Goal: Task Accomplishment & Management: Use online tool/utility

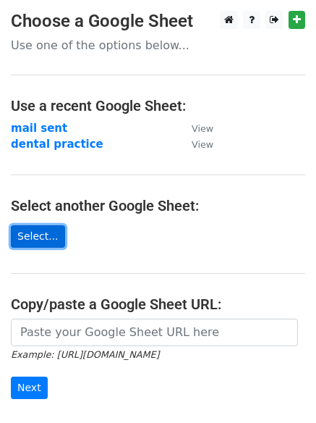
click at [42, 232] on link "Select..." at bounding box center [38, 236] width 54 height 22
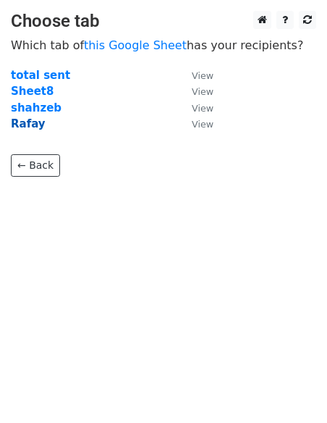
click at [23, 122] on strong "Rafay" at bounding box center [28, 123] width 35 height 13
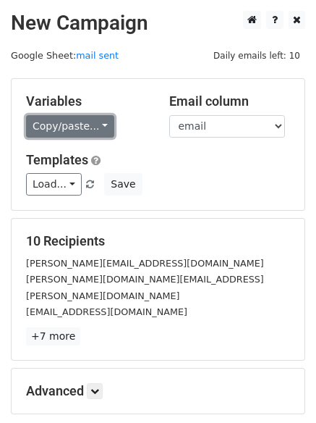
click at [92, 119] on link "Copy/paste..." at bounding box center [70, 126] width 88 height 22
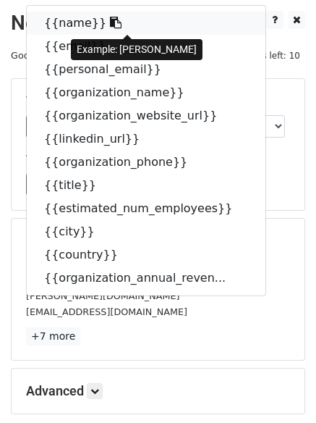
click at [110, 22] on icon at bounding box center [116, 23] width 12 height 12
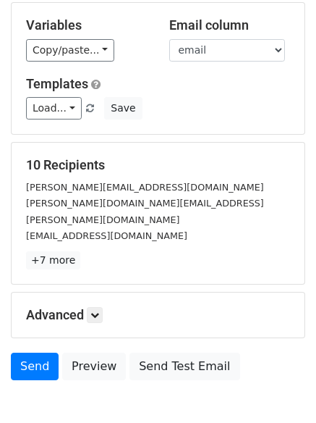
scroll to position [77, 0]
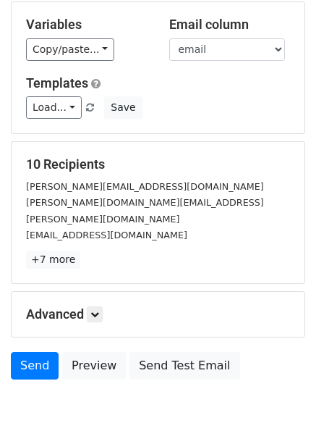
click at [88, 306] on h5 "Advanced" at bounding box center [158, 314] width 264 height 16
click at [103, 306] on link at bounding box center [95, 314] width 16 height 16
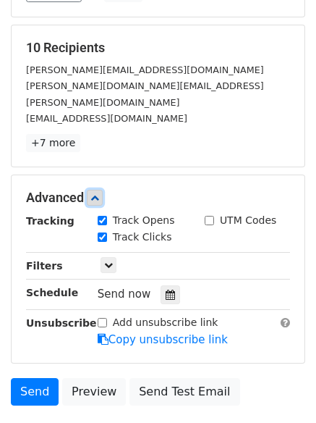
scroll to position [194, 0]
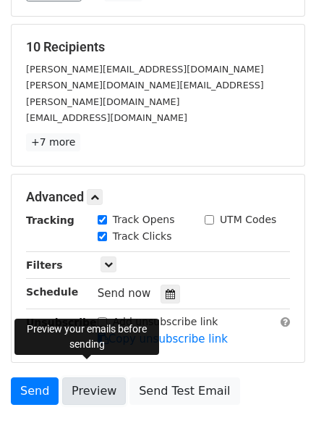
click at [67, 377] on link "Preview" at bounding box center [94, 391] width 64 height 28
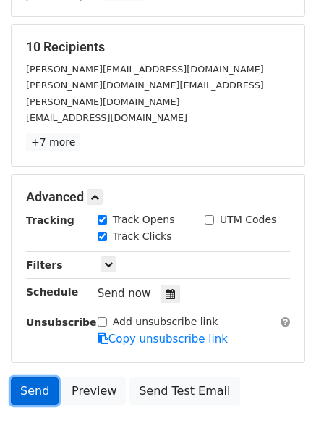
click at [33, 377] on link "Send" at bounding box center [35, 391] width 48 height 28
